Goal: Browse casually

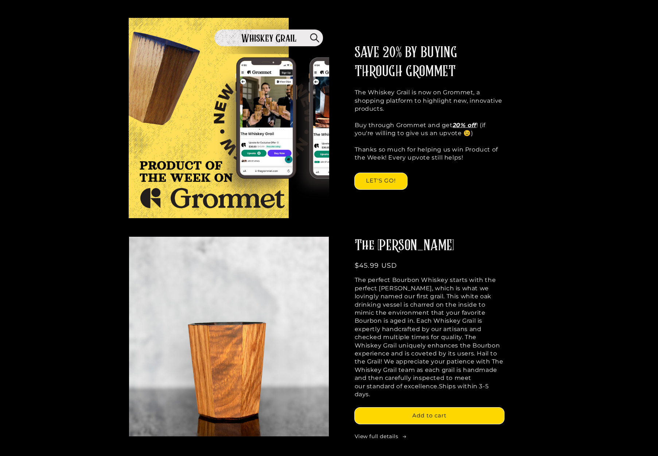
scroll to position [245, 0]
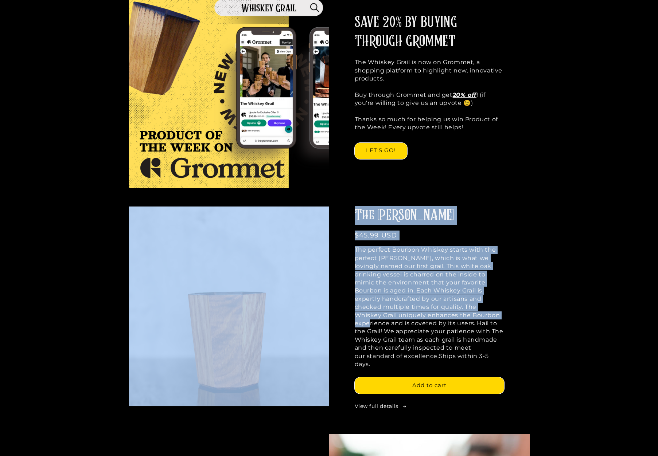
drag, startPoint x: 102, startPoint y: 197, endPoint x: 500, endPoint y: 322, distance: 416.3
click at [530, 225] on div "Skip to product information Open media 1 in gallery view View in your space The…" at bounding box center [328, 310] width 437 height 209
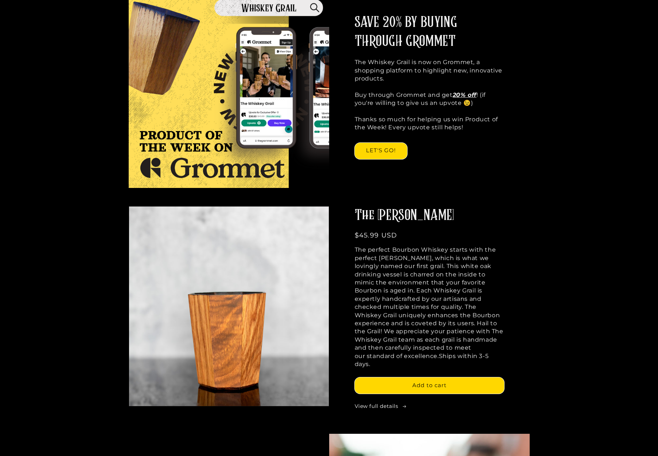
drag, startPoint x: 529, startPoint y: 205, endPoint x: 409, endPoint y: 407, distance: 235.4
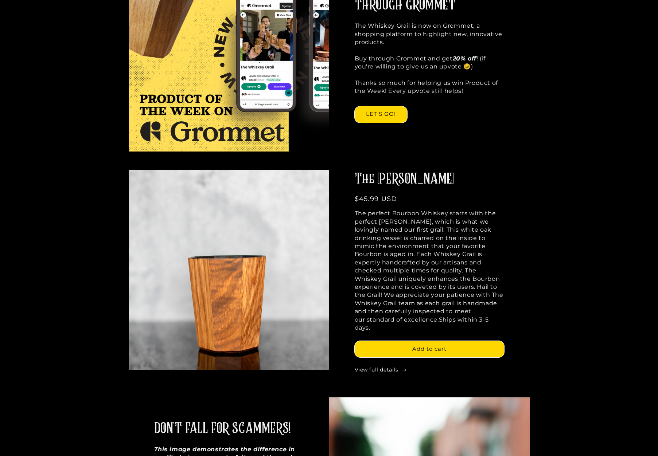
scroll to position [477, 0]
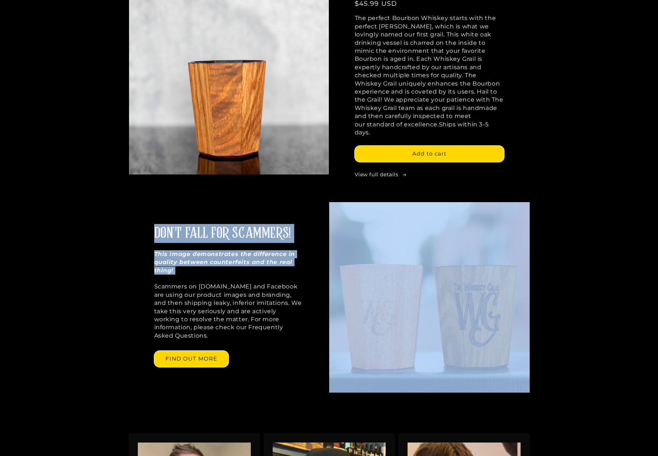
drag, startPoint x: 569, startPoint y: 364, endPoint x: 132, endPoint y: 276, distance: 445.9
click at [132, 276] on div "DON'T FALL FOR SCAMMERS! This image demonstrates the difference in quality betw…" at bounding box center [329, 297] width 658 height 191
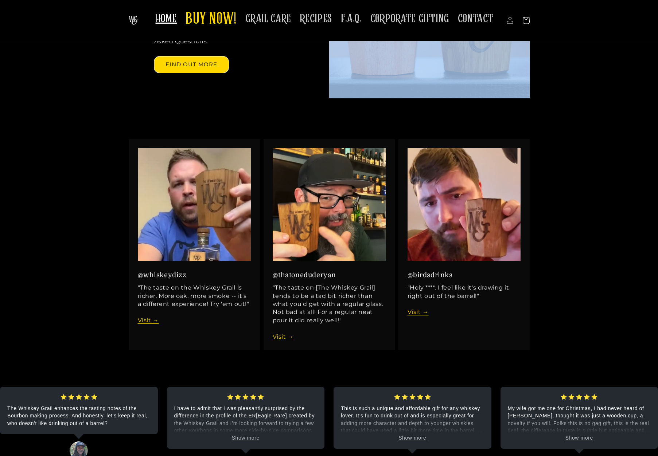
scroll to position [721, 0]
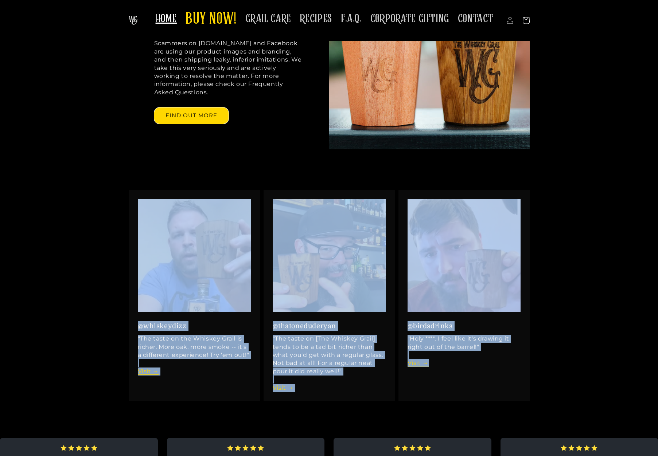
drag, startPoint x: 131, startPoint y: 169, endPoint x: 602, endPoint y: 367, distance: 510.5
click at [602, 367] on div "@whiskeydizz "The taste on the Whiskey Grail is richer. More oak, more smoke --…" at bounding box center [329, 292] width 658 height 243
click at [572, 363] on div "@whiskeydizz "The taste on the Whiskey Grail is richer. More oak, more smoke --…" at bounding box center [329, 292] width 658 height 243
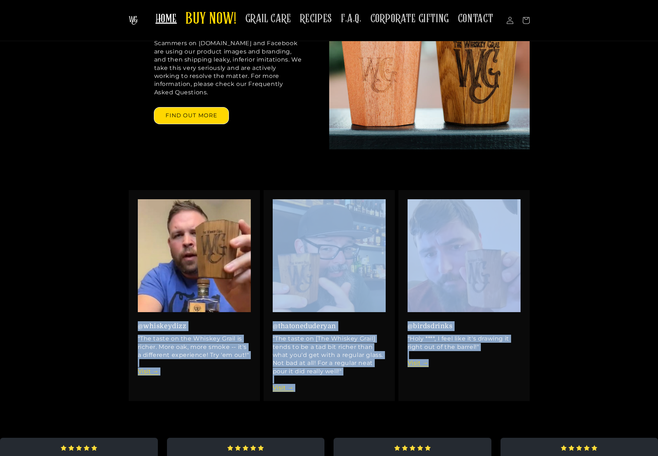
drag, startPoint x: 562, startPoint y: 366, endPoint x: 191, endPoint y: 196, distance: 407.8
click at [191, 196] on div "@whiskeydizz "The taste on the Whiskey Grail is richer. More oak, more smoke --…" at bounding box center [329, 292] width 658 height 243
click at [561, 361] on div "@whiskeydizz "The taste on the Whiskey Grail is richer. More oak, more smoke --…" at bounding box center [329, 292] width 658 height 243
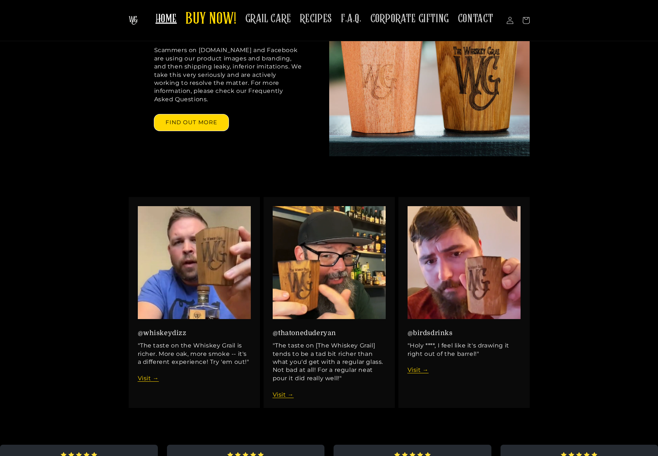
scroll to position [652, 0]
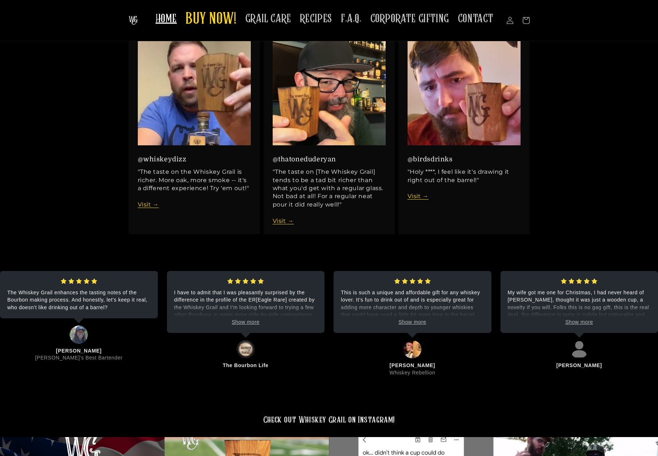
scroll to position [823, 0]
